Goal: Information Seeking & Learning: Learn about a topic

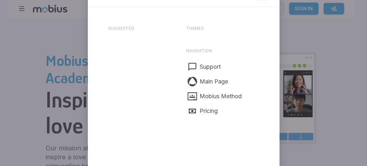
type input "u"
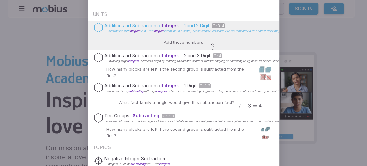
type input "Subtracting integers"
click at [148, 31] on span "usin...tive integers" at bounding box center [152, 31] width 24 height 4
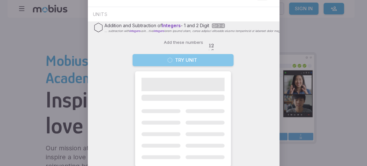
click at [175, 66] on button "Try Unit" at bounding box center [183, 60] width 101 height 12
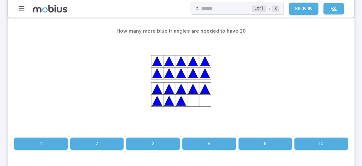
scroll to position [176, 0]
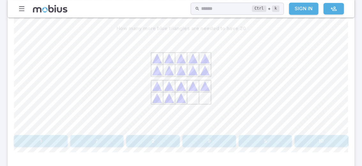
click at [141, 132] on div "How many more blue triangles are needed to have 20 1 7 2 9 5 10" at bounding box center [181, 84] width 334 height 125
click at [143, 138] on button "2" at bounding box center [153, 141] width 54 height 12
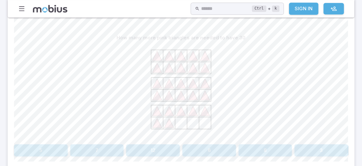
scroll to position [168, 0]
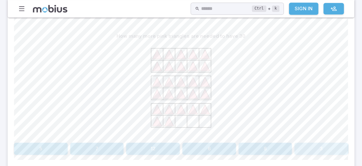
click at [304, 144] on button "3" at bounding box center [322, 148] width 54 height 12
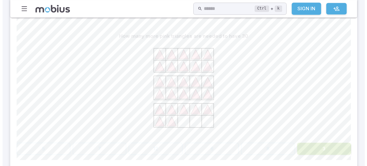
scroll to position [158, 0]
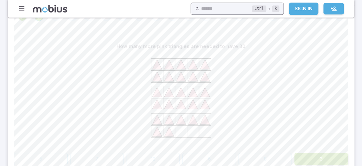
click at [212, 4] on input "text" at bounding box center [226, 9] width 51 height 12
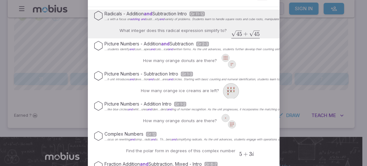
scroll to position [0, 0]
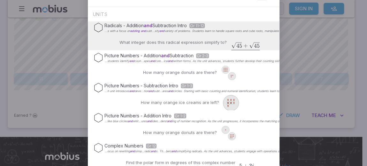
type input "adding and subtracting Integrers"
drag, startPoint x: 179, startPoint y: 0, endPoint x: 190, endPoint y: 4, distance: 11.7
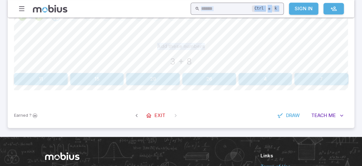
drag, startPoint x: 290, startPoint y: 36, endPoint x: 228, endPoint y: 6, distance: 69.2
click at [228, 6] on div "Home Math Grade 1 Grade 2 Grade 3 Grade 4 Grade 5 Grade 6 Grade 7 Grade 8 Grade…" at bounding box center [181, 33] width 362 height 383
click at [228, 6] on input "text" at bounding box center [226, 9] width 51 height 12
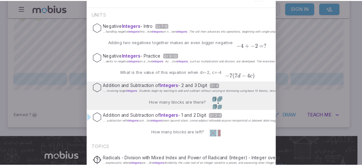
scroll to position [2, 0]
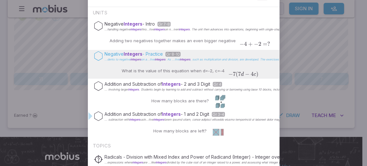
type input "Integers"
click at [174, 53] on span "Gr 8-10" at bounding box center [172, 54] width 15 height 5
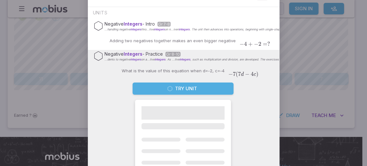
click at [172, 90] on button "Try Unit" at bounding box center [183, 88] width 101 height 12
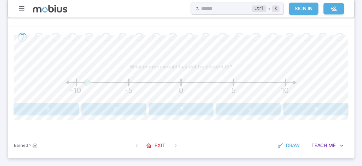
scroll to position [123, 0]
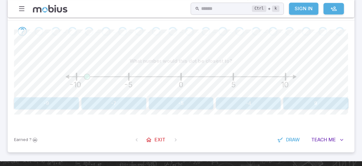
click at [28, 105] on button "-9" at bounding box center [46, 103] width 65 height 12
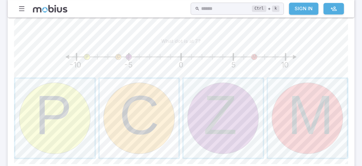
scroll to position [143, 0]
click at [279, 103] on span "button" at bounding box center [307, 117] width 79 height 79
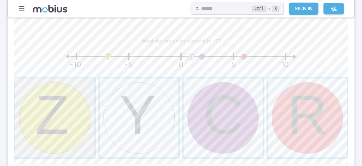
click at [22, 110] on span "button" at bounding box center [54, 117] width 79 height 79
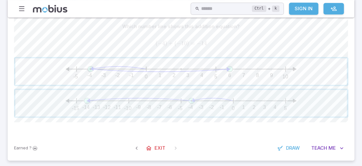
scroll to position [160, 0]
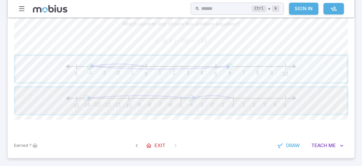
click at [172, 102] on span "button" at bounding box center [181, 100] width 332 height 27
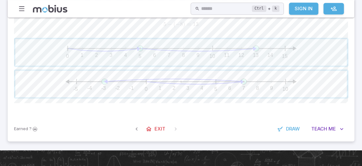
scroll to position [175, 0]
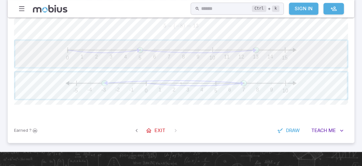
click at [157, 55] on span "button" at bounding box center [181, 54] width 332 height 27
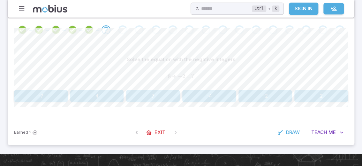
scroll to position [123, 0]
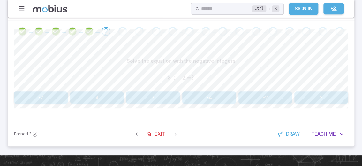
drag, startPoint x: 200, startPoint y: 95, endPoint x: 158, endPoint y: 42, distance: 68.0
click at [158, 42] on div "Solve the equation with the negative integers 8 ÷ − 2 = ? 8 ÷ {-2} = ? 8 ÷ − 2 …" at bounding box center [181, 81] width 334 height 79
click at [114, 91] on button "4" at bounding box center [97, 97] width 54 height 12
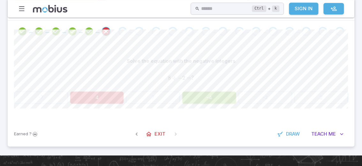
click at [223, 101] on button "-4" at bounding box center [209, 97] width 54 height 12
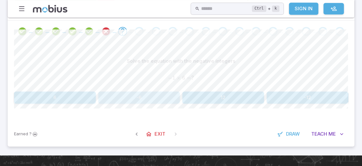
click at [161, 98] on button "-6" at bounding box center [139, 97] width 82 height 12
click at [71, 96] on button "-98" at bounding box center [55, 97] width 82 height 12
click at [298, 102] on button "12" at bounding box center [308, 97] width 82 height 12
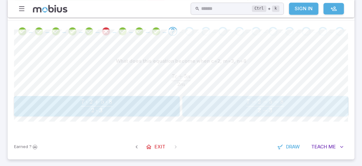
click at [217, 104] on span "2 − 3 7 − 2 − 5 − 8 ​" at bounding box center [265, 106] width 155 height 14
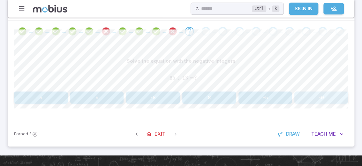
click at [318, 102] on button "-9" at bounding box center [322, 97] width 54 height 12
click at [256, 98] on button "-1" at bounding box center [266, 97] width 54 height 12
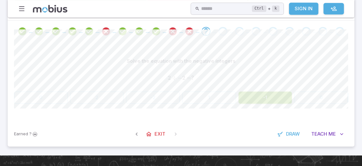
click at [256, 98] on button "-1" at bounding box center [266, 97] width 54 height 12
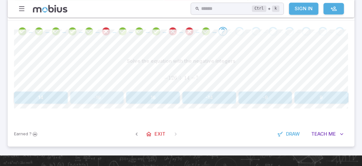
click at [114, 97] on button "-16" at bounding box center [97, 97] width 54 height 12
click at [138, 99] on button "-168" at bounding box center [139, 97] width 82 height 12
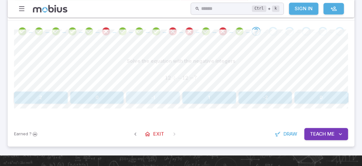
click at [149, 102] on button "-1" at bounding box center [153, 97] width 54 height 12
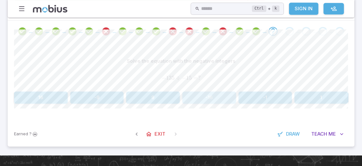
click at [196, 92] on button "-16" at bounding box center [209, 97] width 54 height 12
click at [96, 99] on button "-70" at bounding box center [97, 97] width 54 height 12
click at [234, 98] on button "-14" at bounding box center [223, 97] width 82 height 12
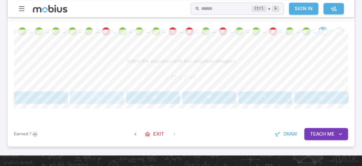
click at [92, 98] on button "-11" at bounding box center [97, 97] width 54 height 12
click at [312, 97] on button "-2" at bounding box center [322, 97] width 54 height 12
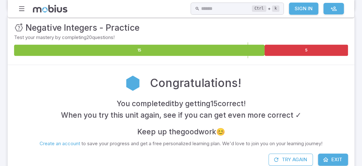
scroll to position [78, 0]
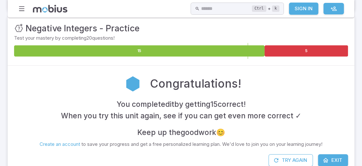
click at [332, 161] on span "Exit" at bounding box center [337, 160] width 11 height 7
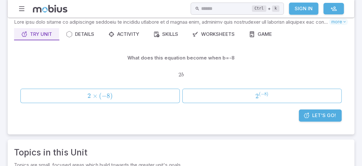
scroll to position [36, 0]
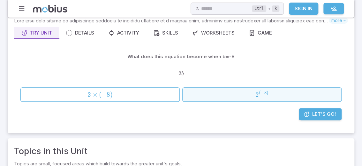
click at [200, 96] on span "2 ( − 8 )" at bounding box center [262, 94] width 155 height 8
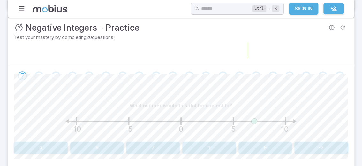
scroll to position [79, 0]
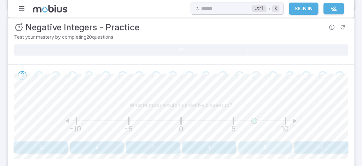
click at [249, 142] on button "5" at bounding box center [266, 147] width 54 height 12
click at [310, 149] on button "-1" at bounding box center [322, 147] width 54 height 12
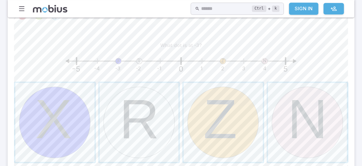
scroll to position [139, 0]
click at [40, 115] on span "button" at bounding box center [54, 121] width 79 height 79
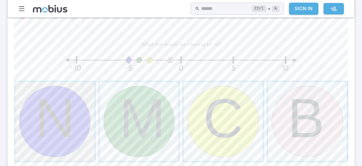
click at [41, 117] on span "button" at bounding box center [54, 121] width 79 height 79
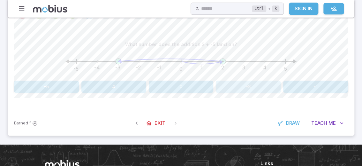
click at [233, 86] on button "-3" at bounding box center [248, 87] width 65 height 12
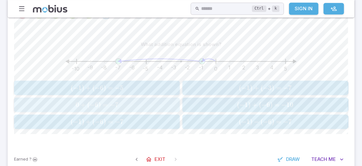
click at [173, 101] on span "0 + ( − 6 ) = − 7" at bounding box center [97, 105] width 162 height 8
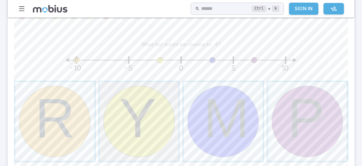
click at [129, 125] on span "button" at bounding box center [139, 121] width 79 height 79
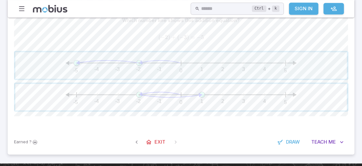
scroll to position [165, 0]
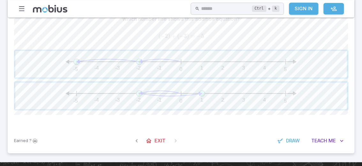
click at [161, 79] on div "-5 -4 -3 -2 -1 0 1 2 3 4 5 -5 -4 -3 -2 -1 0 1 2 3 4 5" at bounding box center [181, 80] width 334 height 61
click at [168, 66] on span "button" at bounding box center [181, 64] width 332 height 27
click at [198, 70] on span "button" at bounding box center [181, 64] width 332 height 27
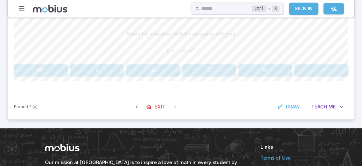
scroll to position [148, 0]
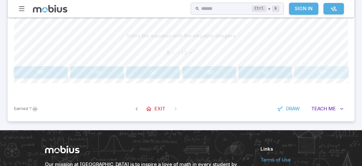
click at [318, 72] on button "-117" at bounding box center [322, 72] width 54 height 12
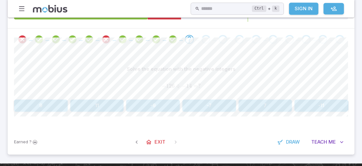
scroll to position [114, 0]
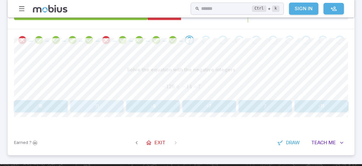
click at [90, 104] on button "11" at bounding box center [97, 106] width 54 height 12
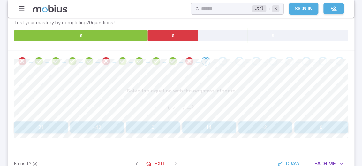
scroll to position [95, 0]
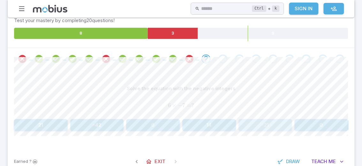
click at [281, 127] on button "-21" at bounding box center [266, 125] width 54 height 12
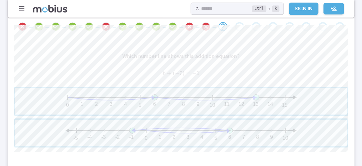
scroll to position [129, 0]
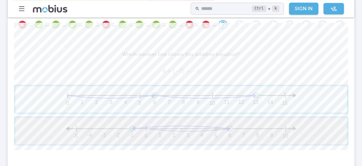
click at [190, 130] on span "button" at bounding box center [181, 131] width 332 height 27
click at [188, 128] on span "button" at bounding box center [181, 131] width 332 height 27
